Goal: Task Accomplishment & Management: Complete application form

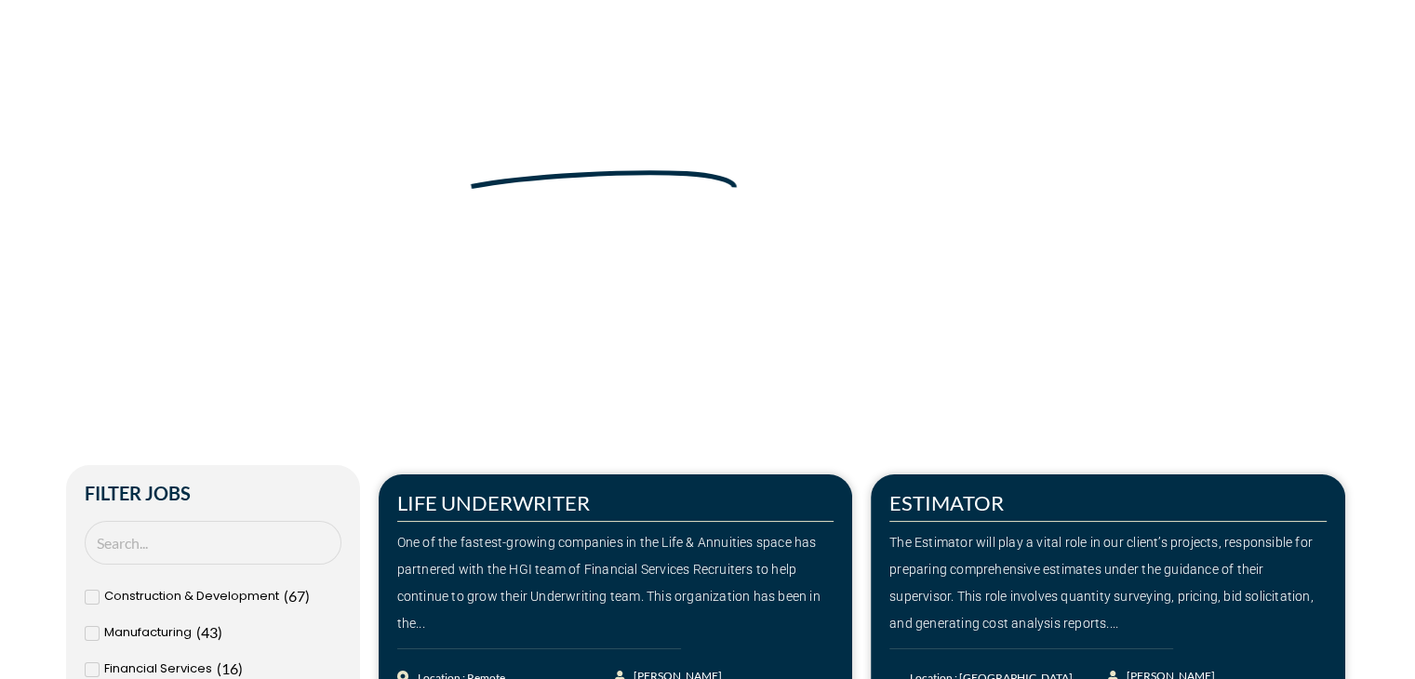
scroll to position [25, 0]
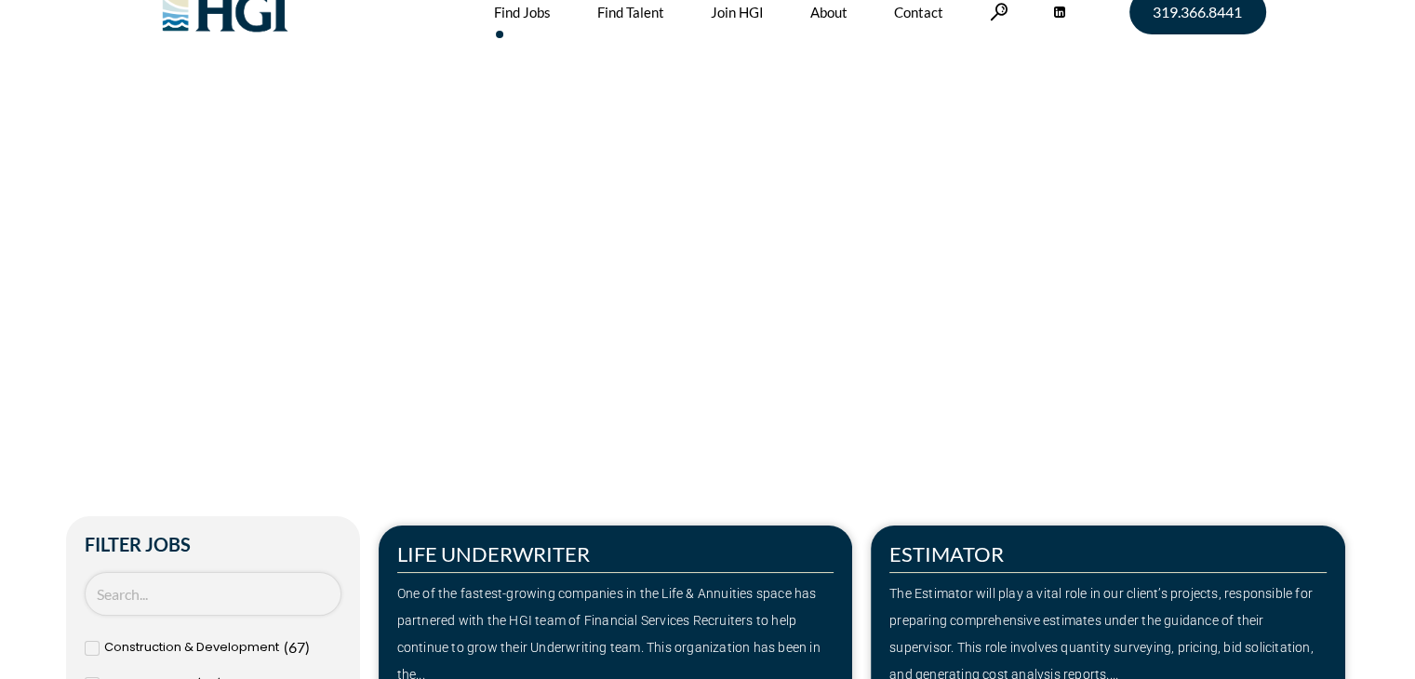
click at [172, 589] on input "Search Job" at bounding box center [213, 594] width 257 height 44
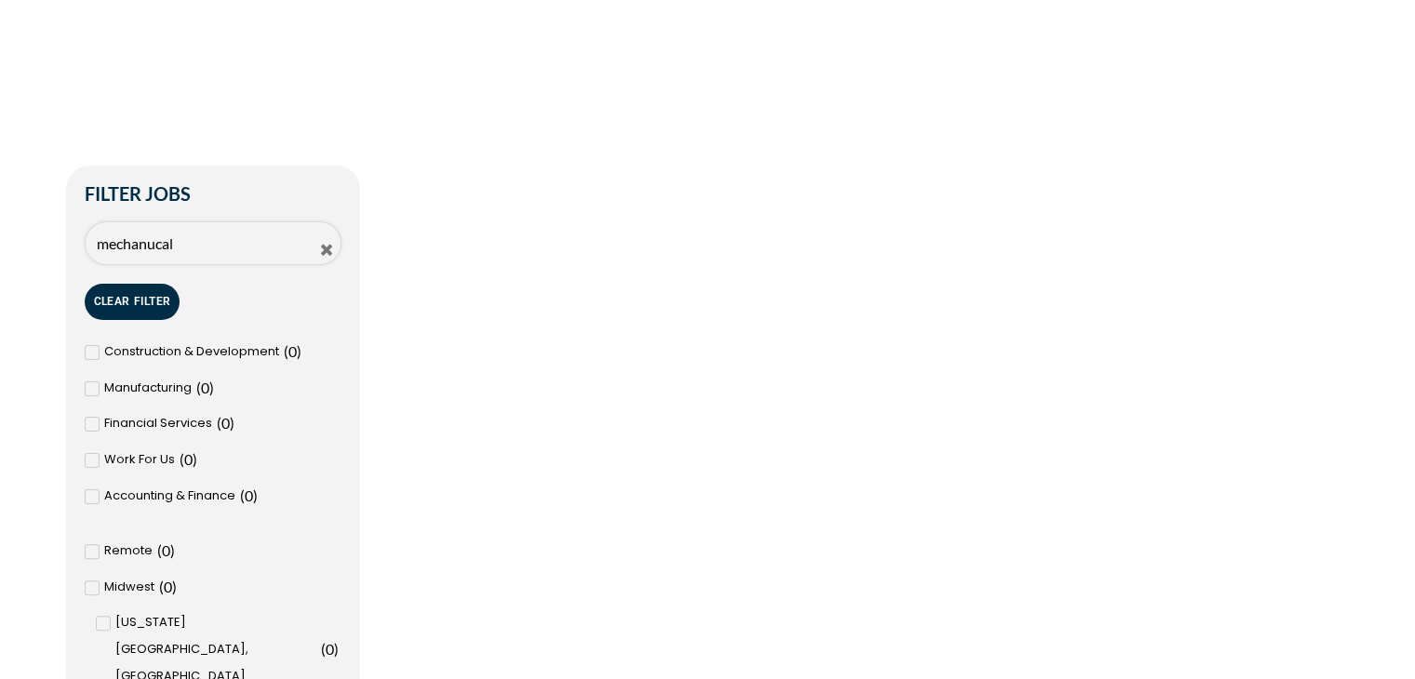
scroll to position [382, 0]
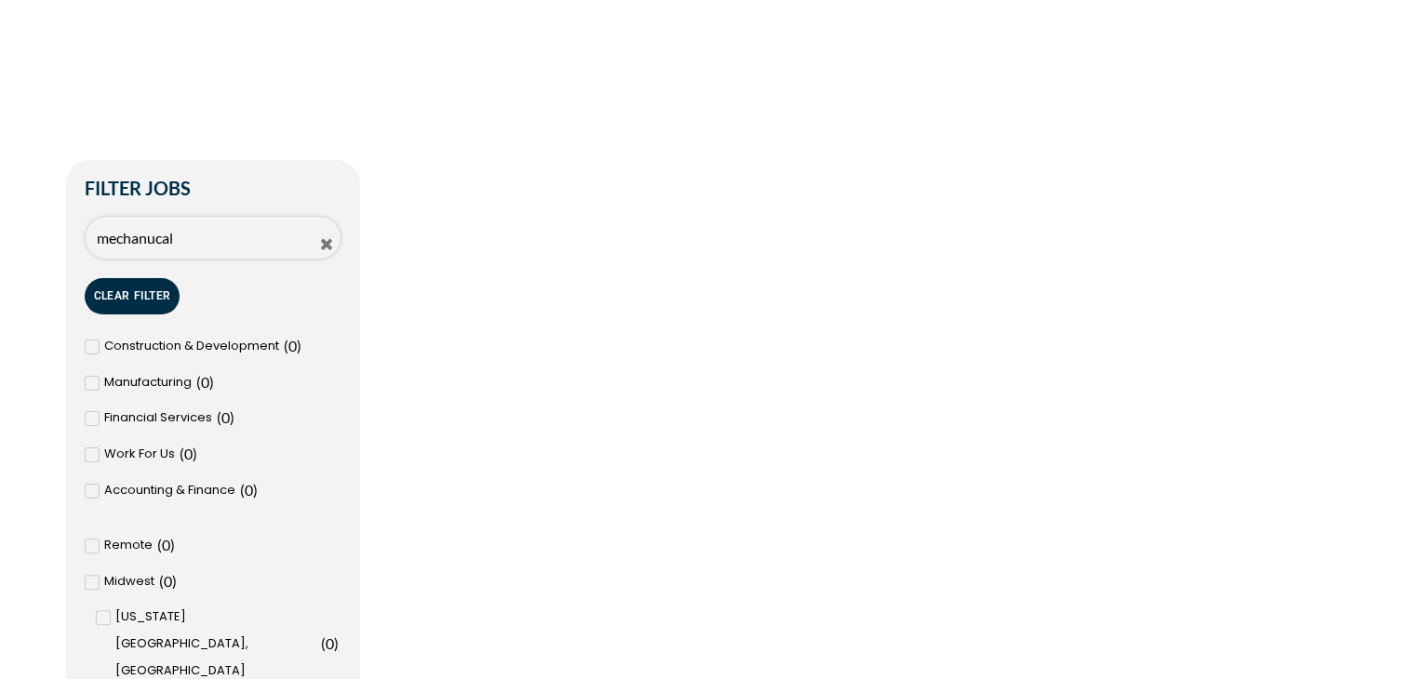
click at [153, 243] on input "mechanucal" at bounding box center [213, 238] width 257 height 44
type input "mechanical"
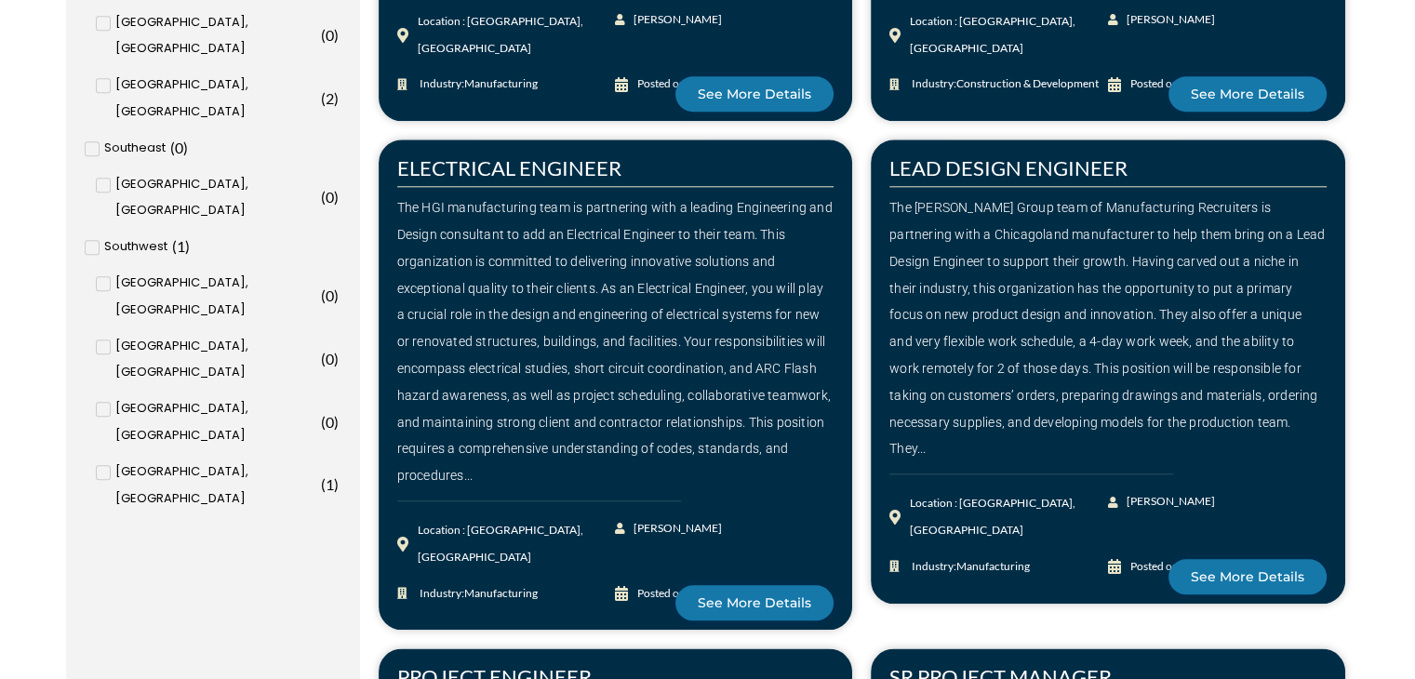
scroll to position [1995, 0]
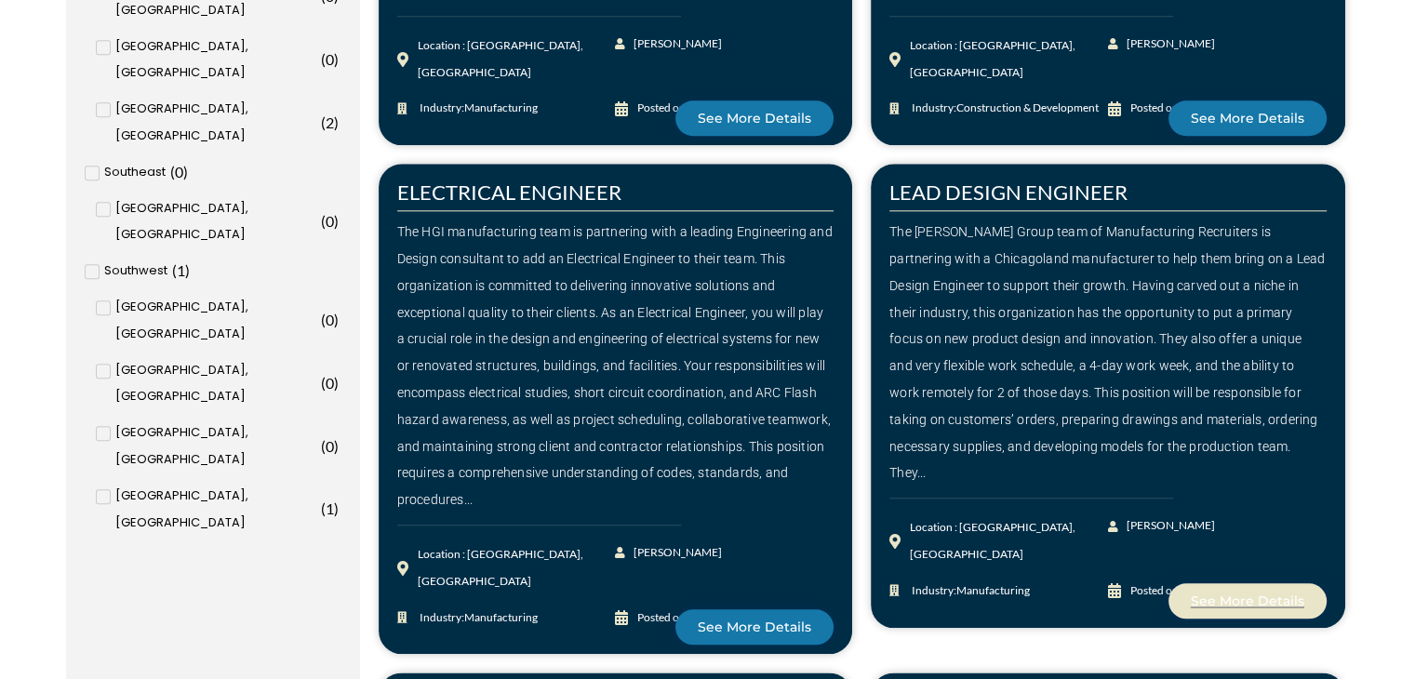
click at [1252, 595] on span "See More Details" at bounding box center [1248, 601] width 114 height 13
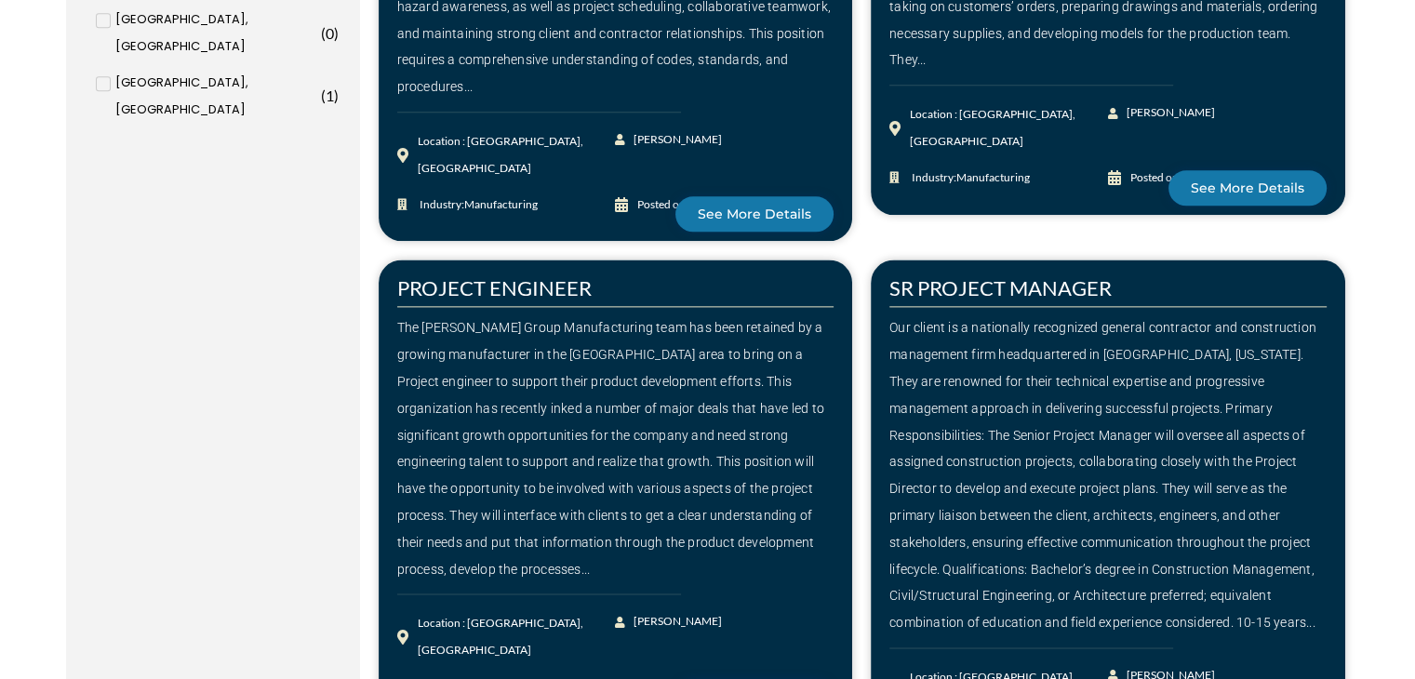
scroll to position [2410, 0]
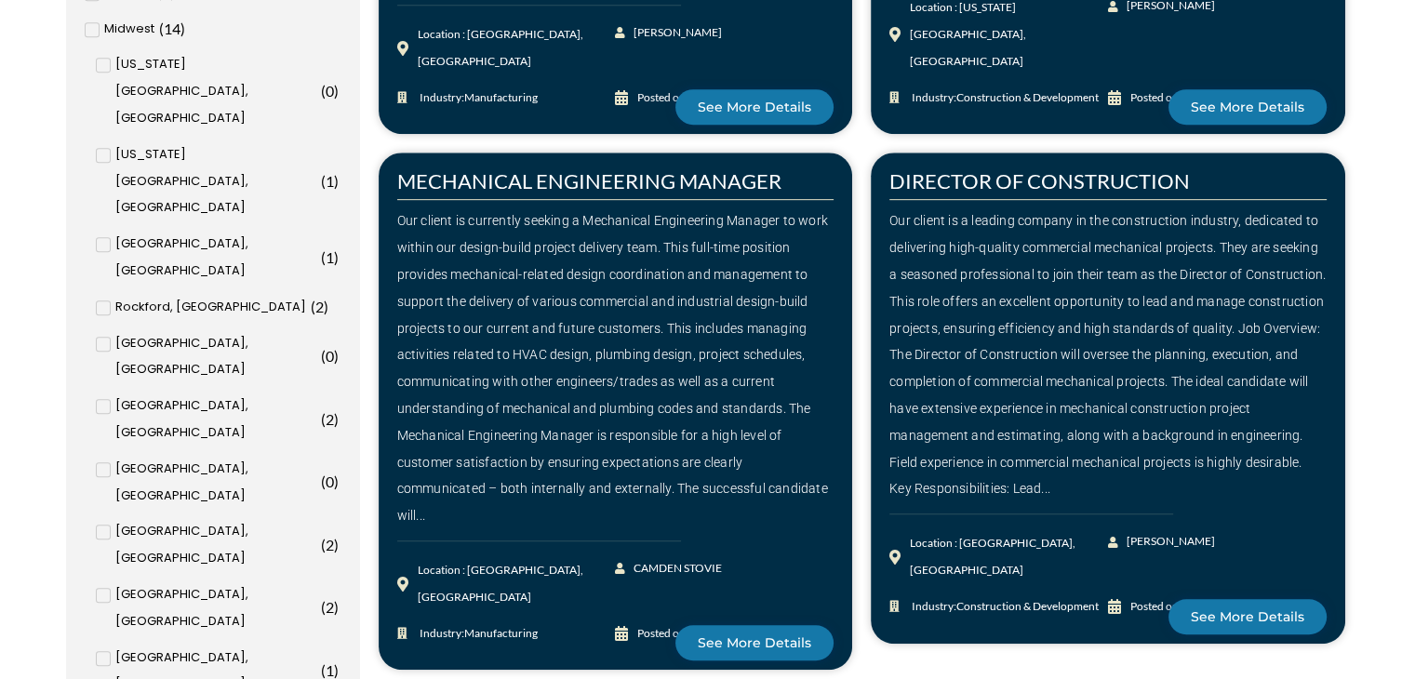
scroll to position [936, 0]
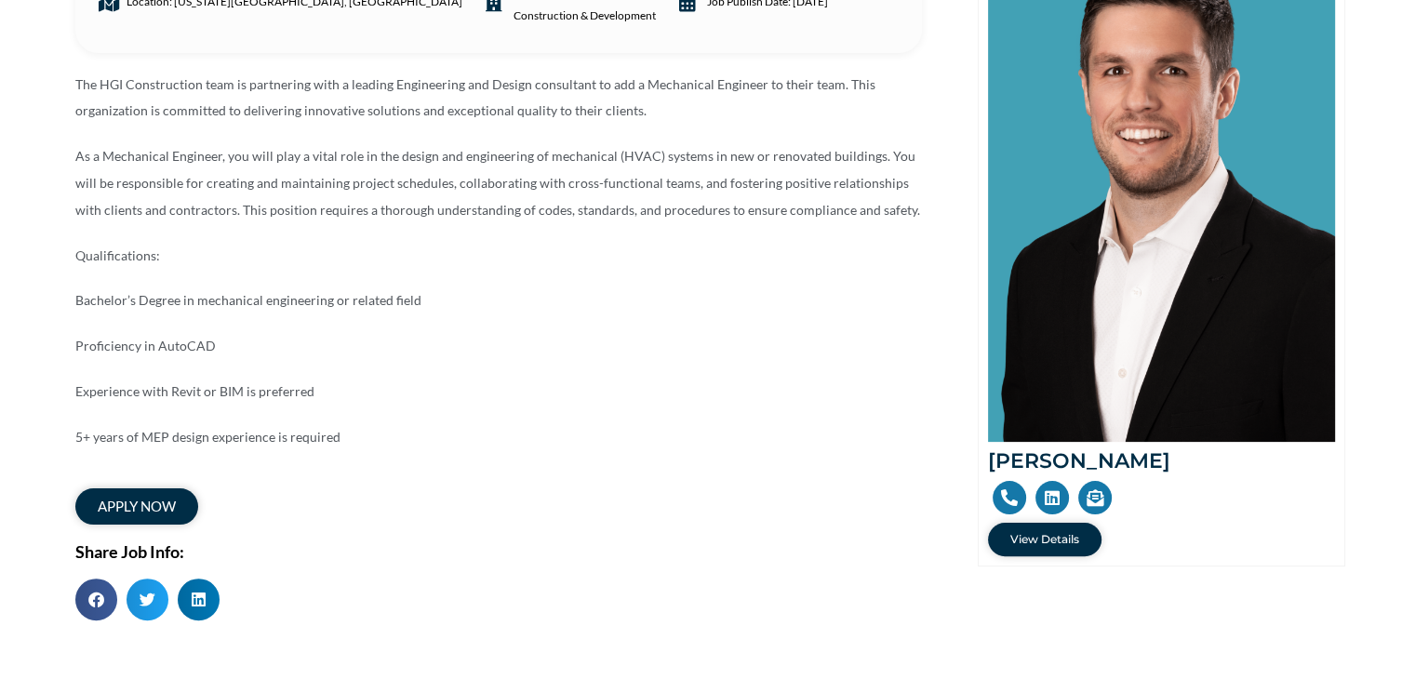
scroll to position [354, 0]
click at [117, 499] on span "apply now" at bounding box center [136, 507] width 86 height 16
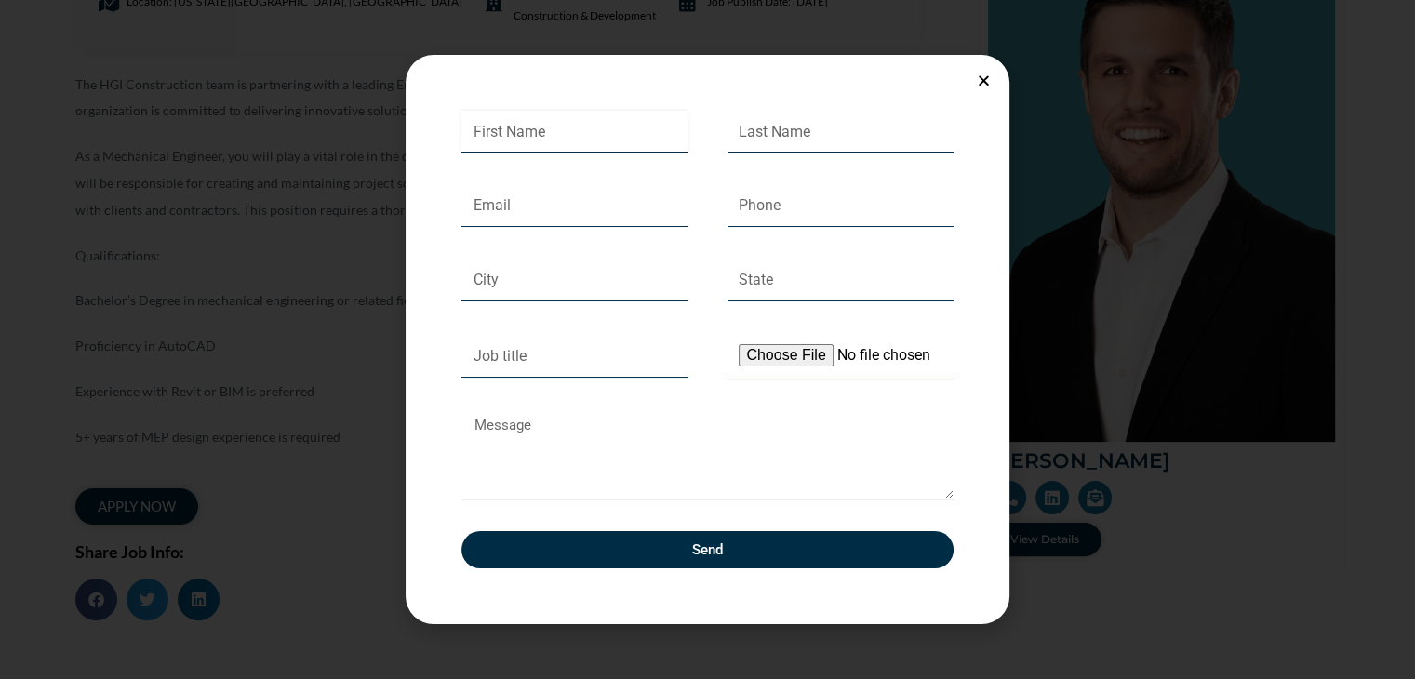
click at [545, 112] on input "First Name" at bounding box center [575, 132] width 227 height 43
type input "Masoom"
type input "Patel"
type input "masoompatel1277@gmail.com"
type input "Dallas"
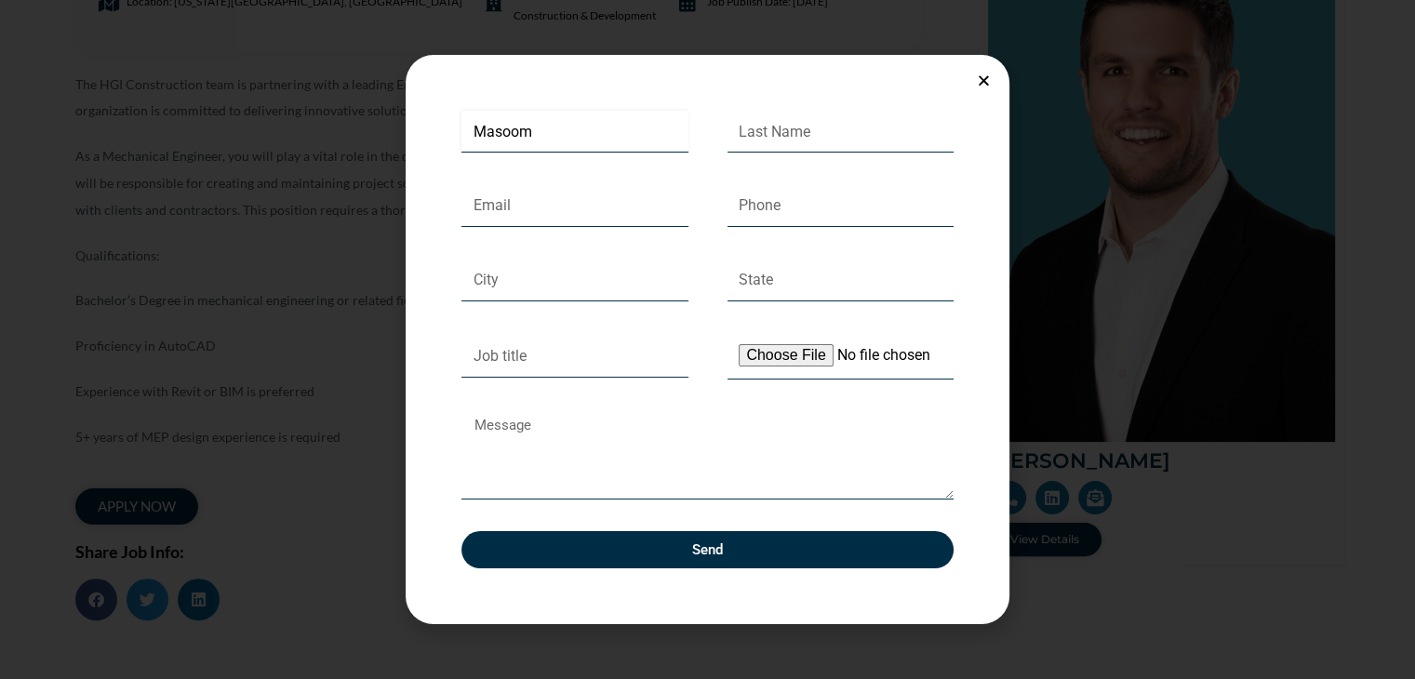
type input "TX"
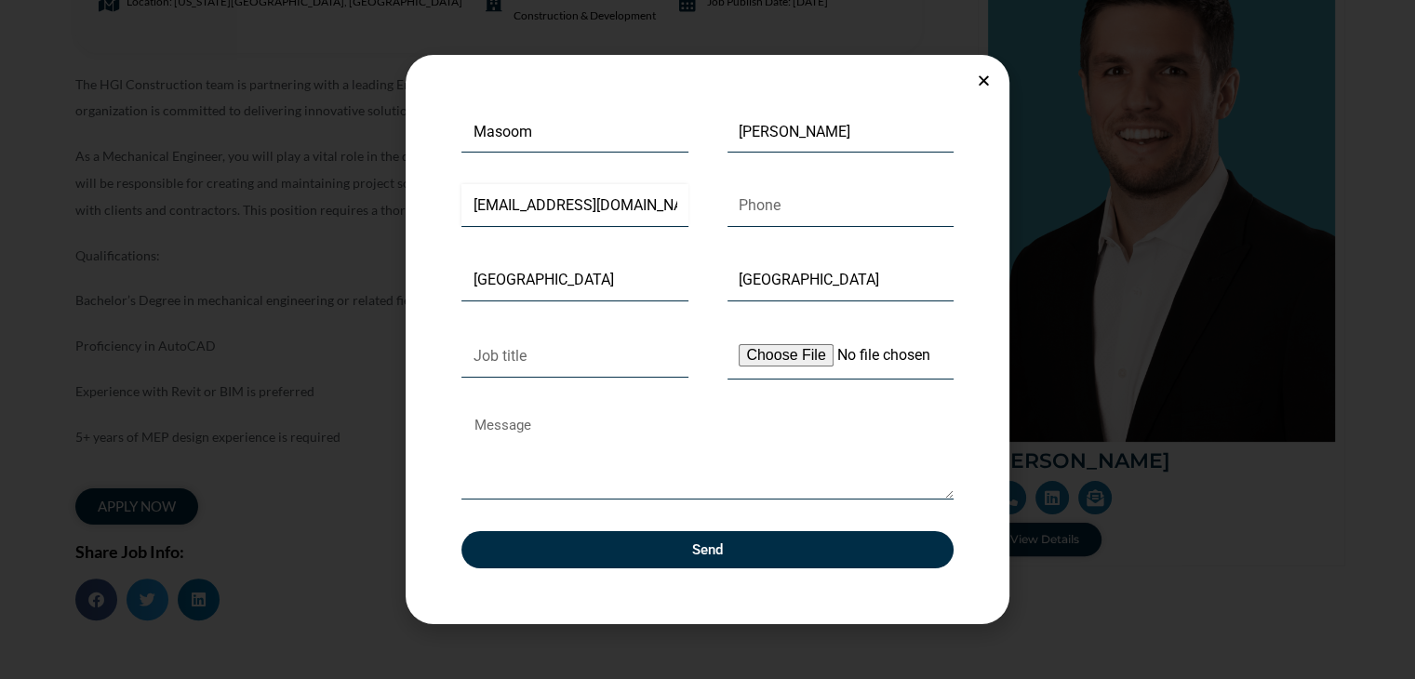
click at [629, 204] on input "masoompatel1277@gmail.com" at bounding box center [575, 205] width 227 height 43
drag, startPoint x: 606, startPoint y: 205, endPoint x: 809, endPoint y: 220, distance: 203.4
click at [809, 220] on div "First Name Masoom Last Name Patel Email masoompatel1277@gmail.com Phone City Da…" at bounding box center [707, 355] width 531 height 489
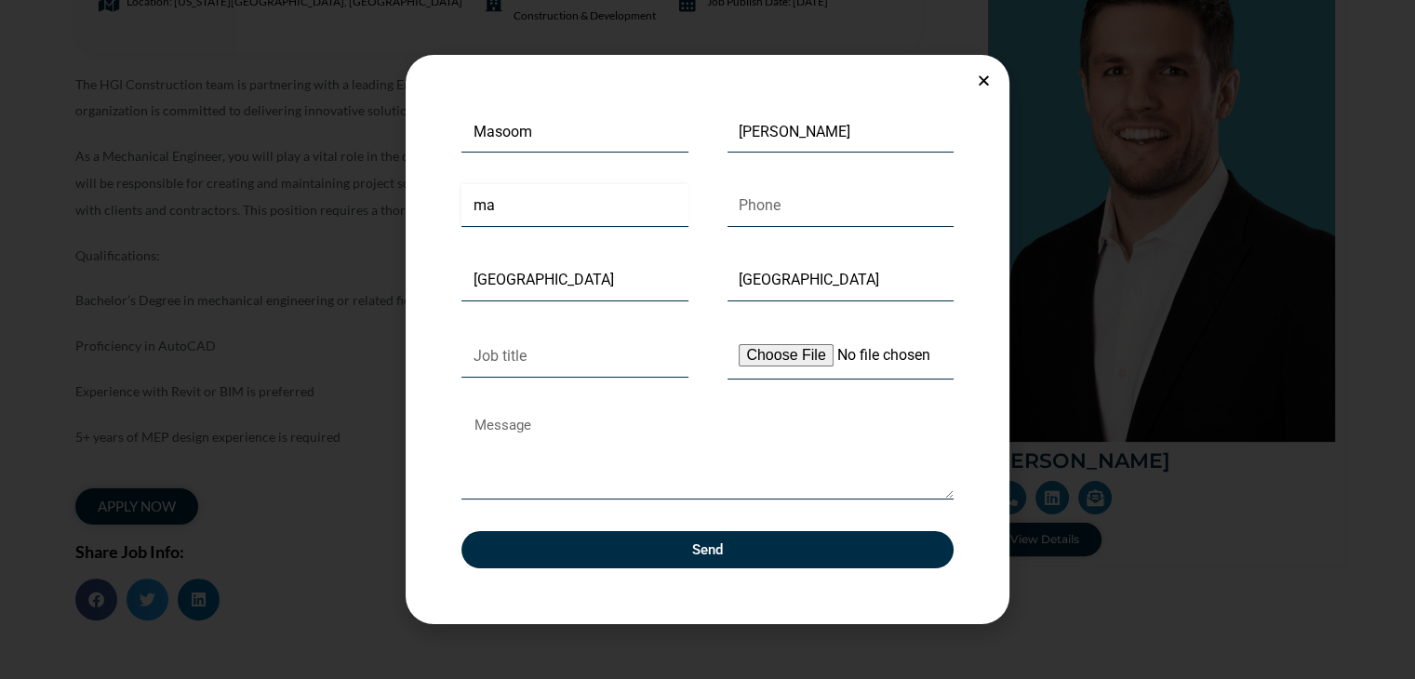
type input "m"
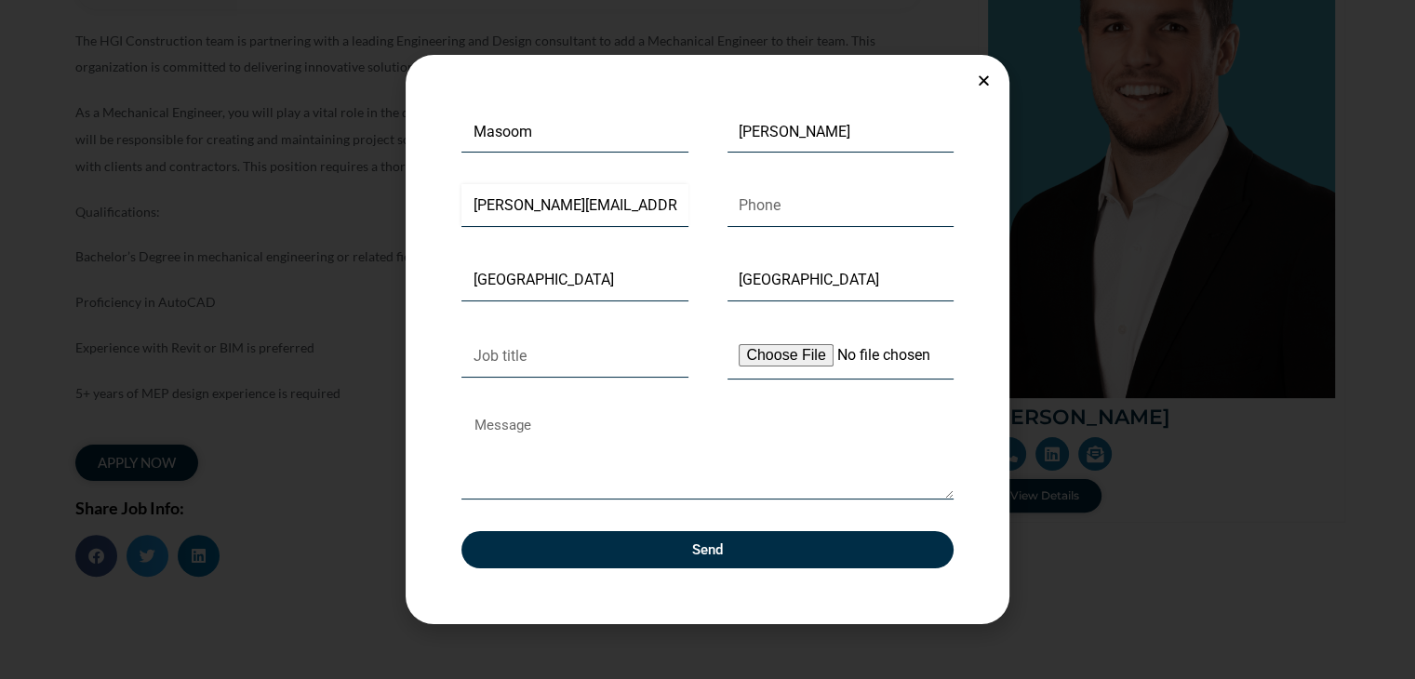
scroll to position [398, 0]
type input "patel.masoom@outlook.com"
click at [806, 213] on input "Phone" at bounding box center [841, 205] width 227 height 43
type input "+12549796539"
click at [615, 349] on input "Job title" at bounding box center [575, 356] width 227 height 43
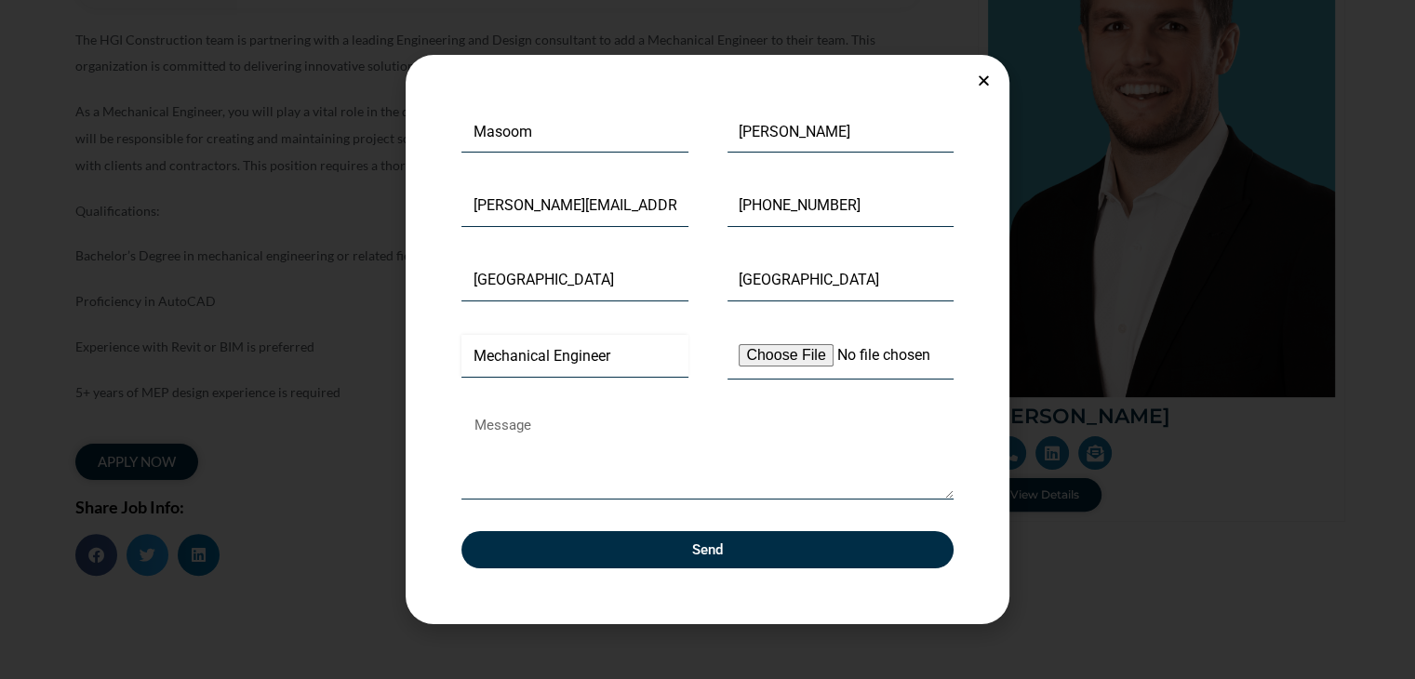
type input "Mechanical Engineer"
click at [780, 363] on input "Upload Your Resume" at bounding box center [841, 356] width 227 height 47
type input "C:\fakepath\Masoom_Resume.pdf"
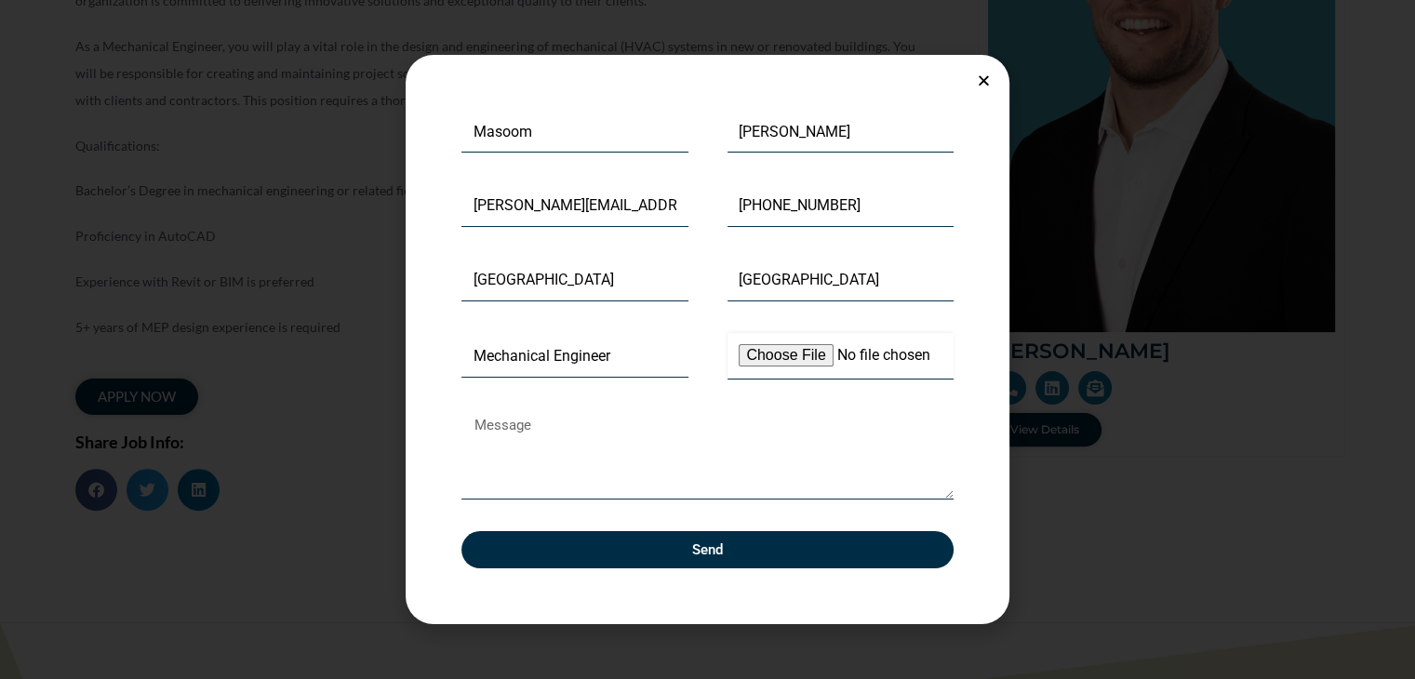
scroll to position [465, 0]
click at [592, 462] on textarea "Message" at bounding box center [708, 455] width 492 height 88
paste textarea "https://engineer-portfolio-5.preview.emergentagent.com/"
type textarea "https://engineer-portfolio-5.preview.emergentagent.com/"
click at [735, 540] on button "Send" at bounding box center [708, 549] width 492 height 37
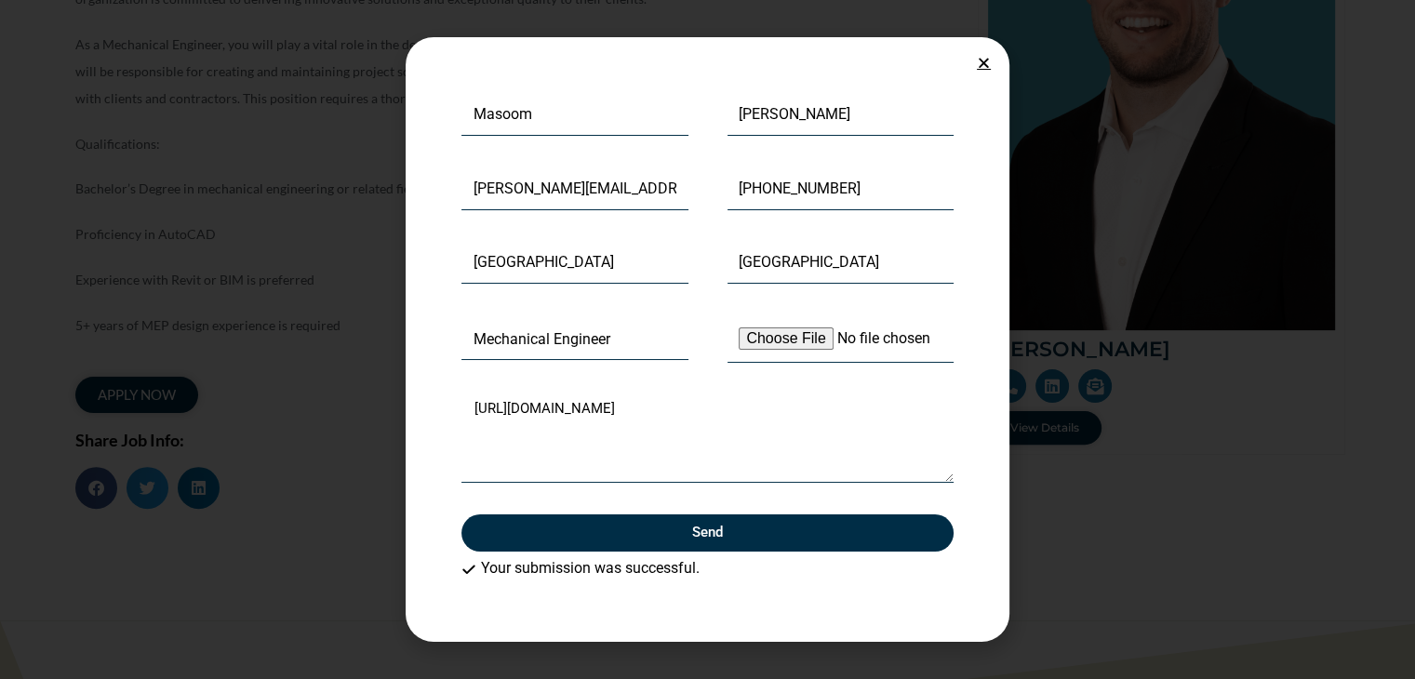
click at [986, 64] on icon "Close" at bounding box center [984, 63] width 14 height 14
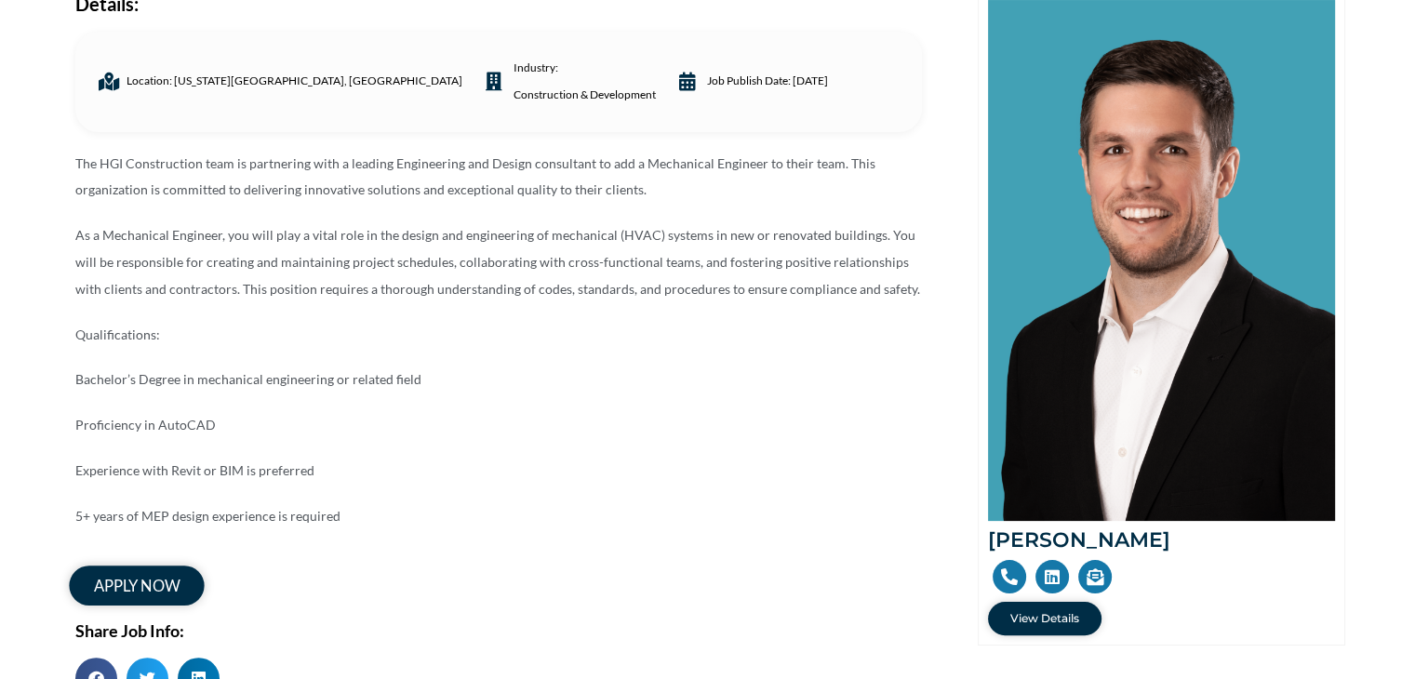
scroll to position [0, 0]
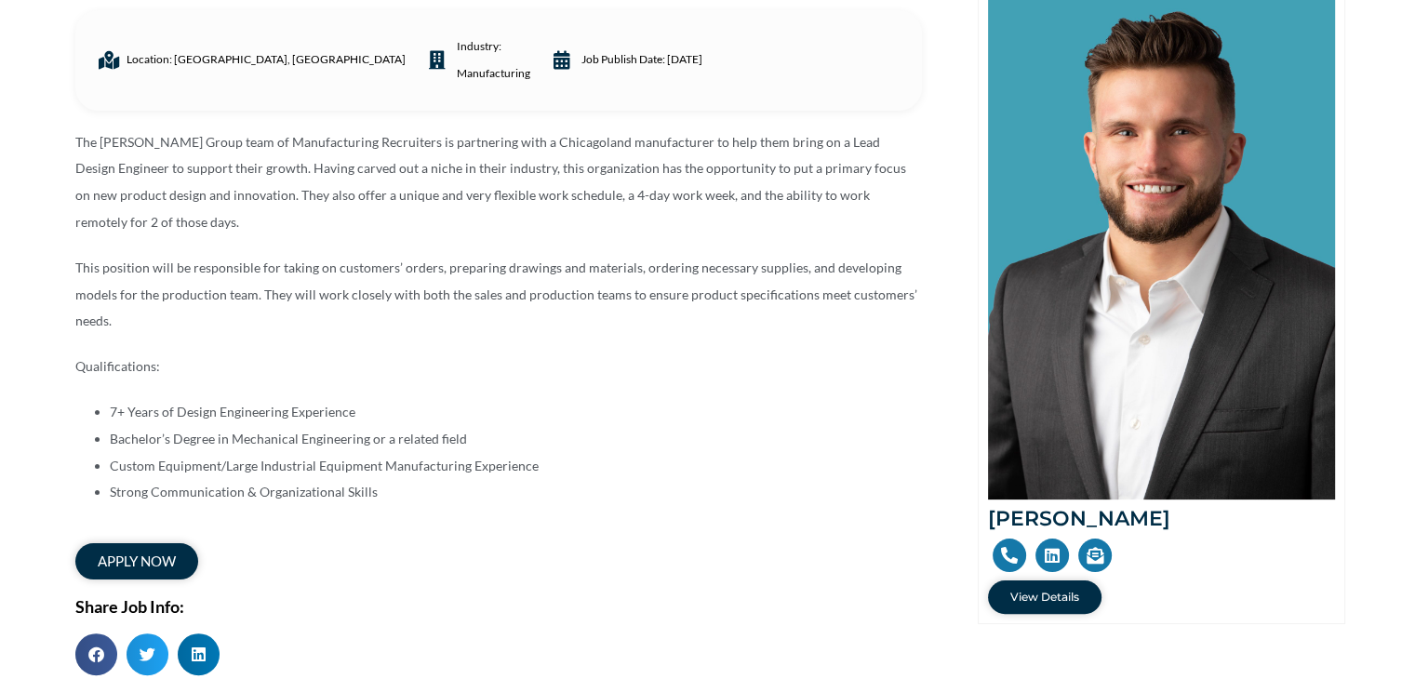
scroll to position [283, 0]
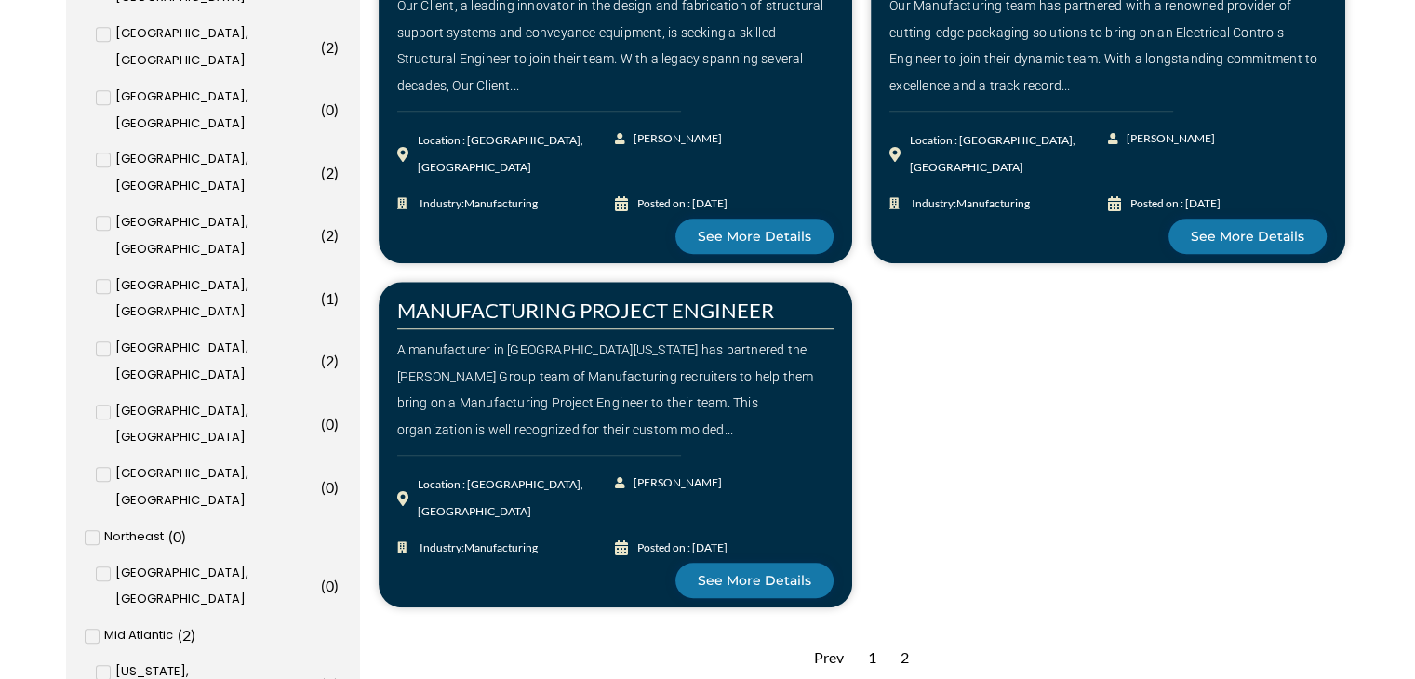
scroll to position [1310, 0]
